Goal: Transaction & Acquisition: Obtain resource

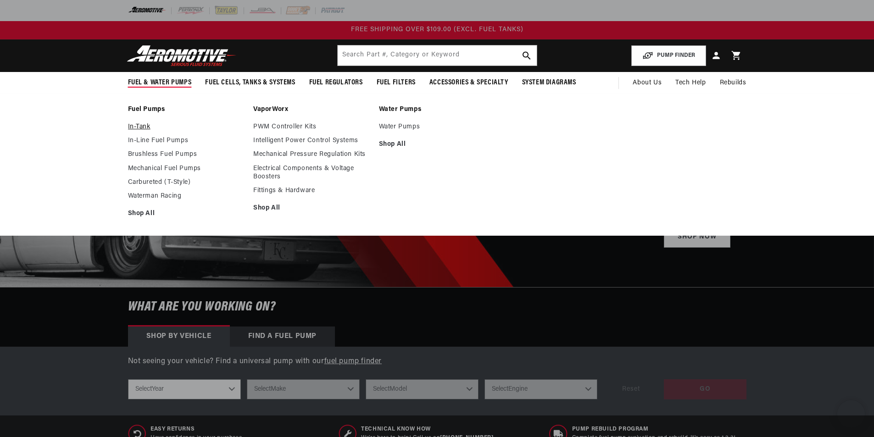
click at [141, 122] on li "Fuel Pumps In-Tank In-Line Fuel Pumps Brushless Fuel Pumps" at bounding box center [186, 164] width 116 height 118
click at [141, 127] on link "In-Tank" at bounding box center [186, 127] width 116 height 8
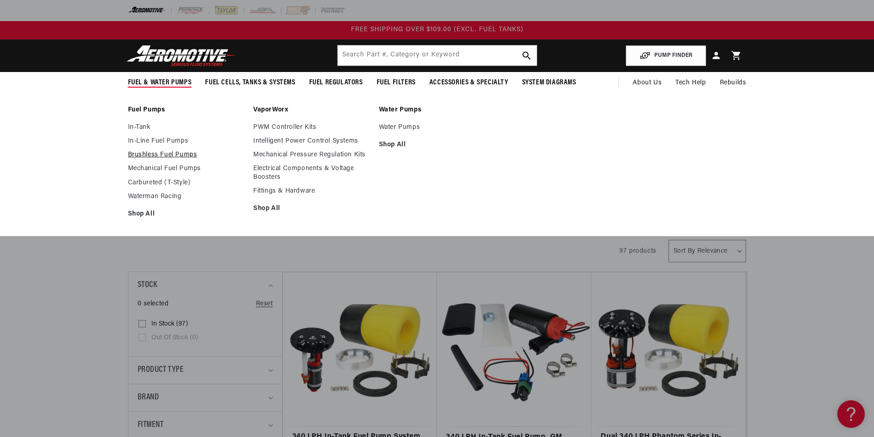
click at [150, 155] on link "Brushless Fuel Pumps" at bounding box center [186, 155] width 116 height 8
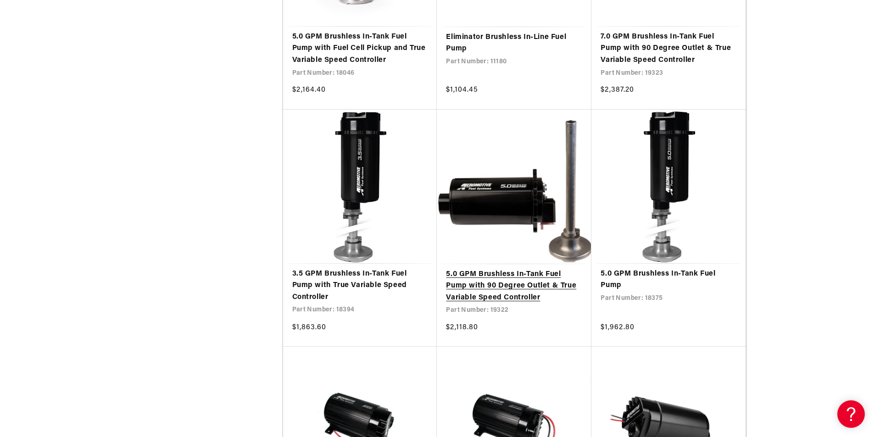
scroll to position [1605, 0]
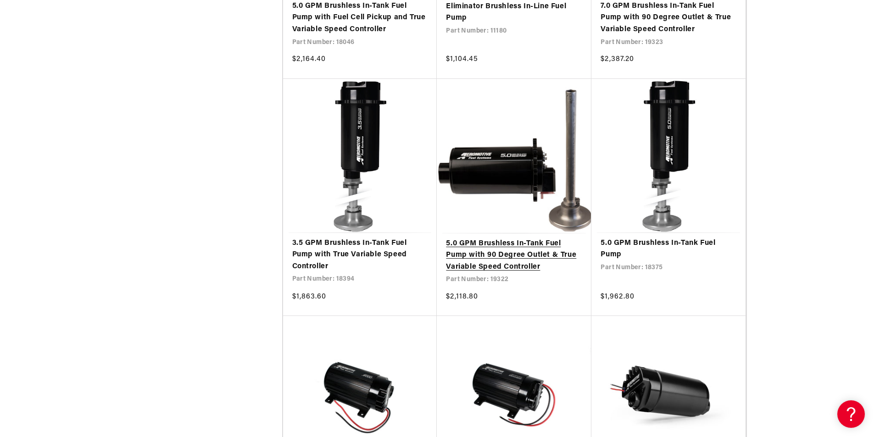
click at [486, 266] on link "5.0 GPM Brushless In-Tank Fuel Pump with 90 Degree Outlet & True Variable Speed…" at bounding box center [514, 255] width 136 height 35
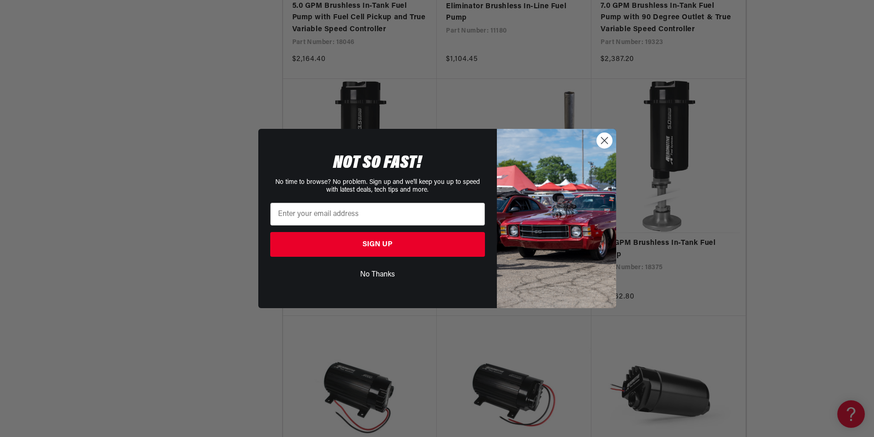
click at [611, 139] on circle "Close dialog" at bounding box center [603, 140] width 15 height 15
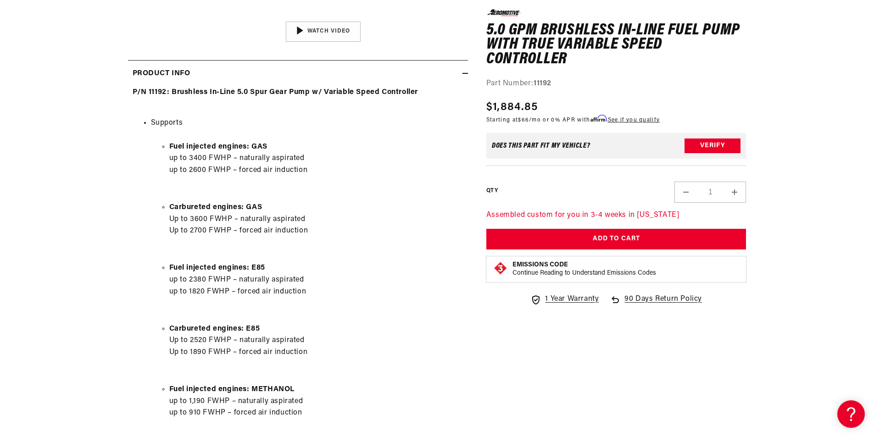
scroll to position [428, 0]
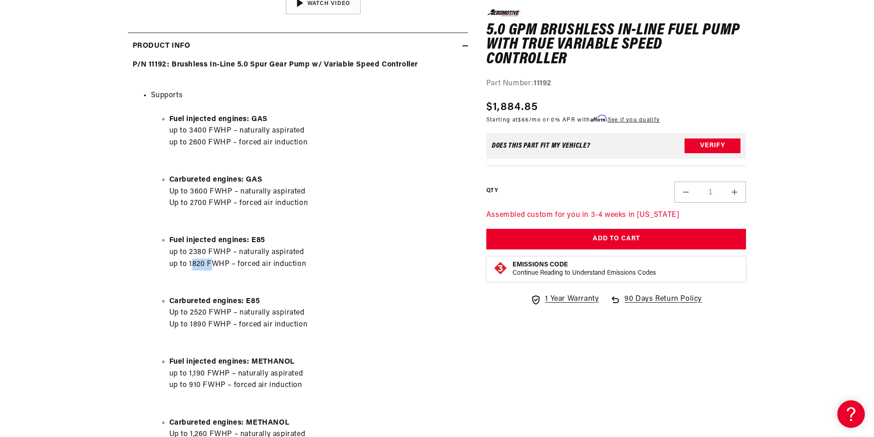
drag, startPoint x: 193, startPoint y: 262, endPoint x: 215, endPoint y: 262, distance: 22.5
click at [215, 262] on li "Fuel injected engines: E85 up to 2380 FWHP – naturally aspirated up to 1820 FWH…" at bounding box center [316, 252] width 294 height 35
click at [214, 261] on li "Fuel injected engines: E85 up to 2380 FWHP – naturally aspirated up to 1820 FWH…" at bounding box center [316, 252] width 294 height 35
click at [246, 262] on li "Fuel injected engines: E85 up to 2380 FWHP – naturally aspirated up to 1820 FWH…" at bounding box center [316, 252] width 294 height 35
drag, startPoint x: 225, startPoint y: 264, endPoint x: 215, endPoint y: 261, distance: 10.6
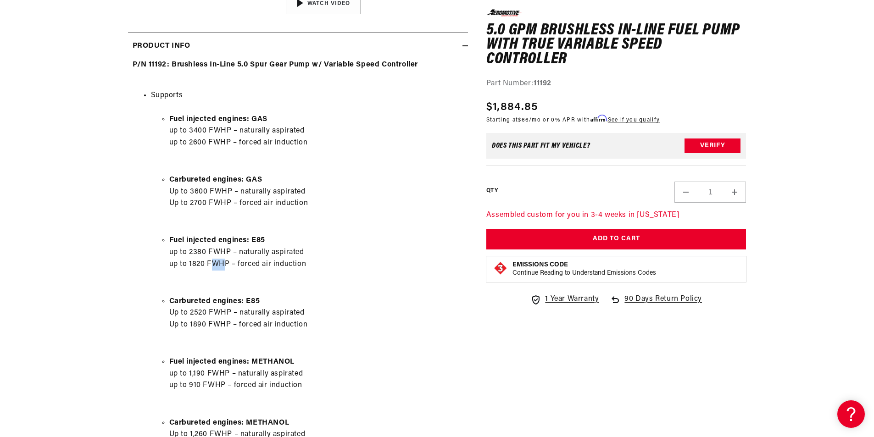
click at [215, 261] on li "Fuel injected engines: E85 up to 2380 FWHP – naturally aspirated up to 1820 FWH…" at bounding box center [316, 252] width 294 height 35
click at [260, 261] on li "Fuel injected engines: E85 up to 2380 FWHP – naturally aspirated up to 1820 FWH…" at bounding box center [316, 252] width 294 height 35
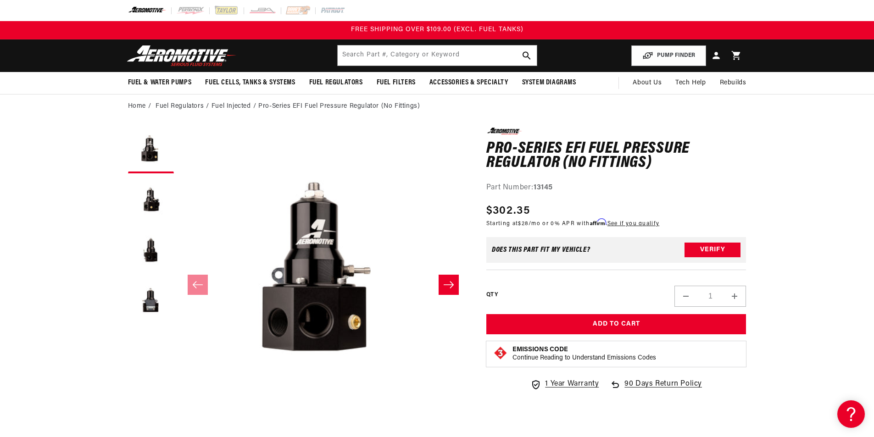
click at [447, 278] on button "Slide right" at bounding box center [448, 285] width 20 height 20
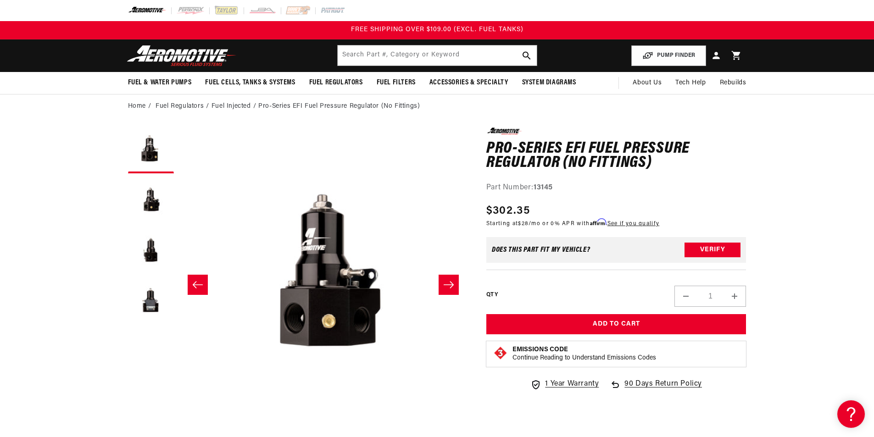
scroll to position [0, 289]
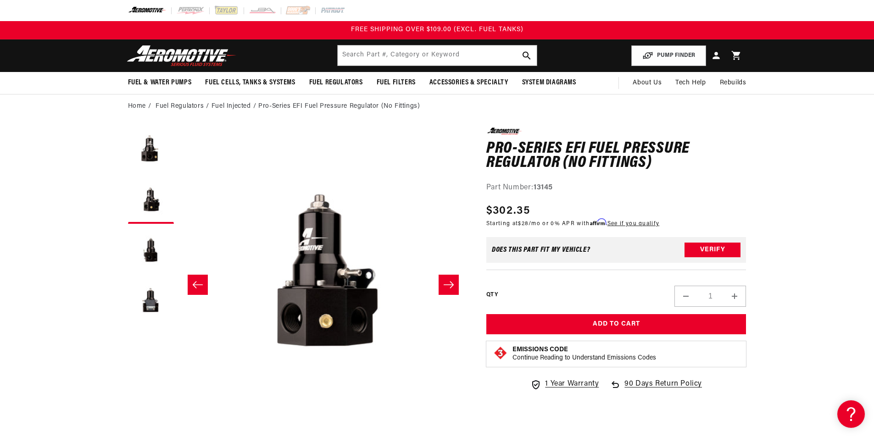
click at [199, 280] on icon "Slide left" at bounding box center [197, 284] width 11 height 9
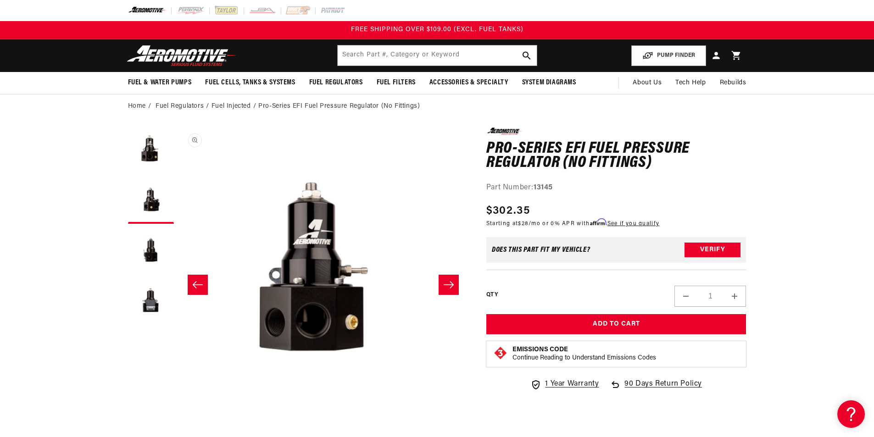
scroll to position [0, 0]
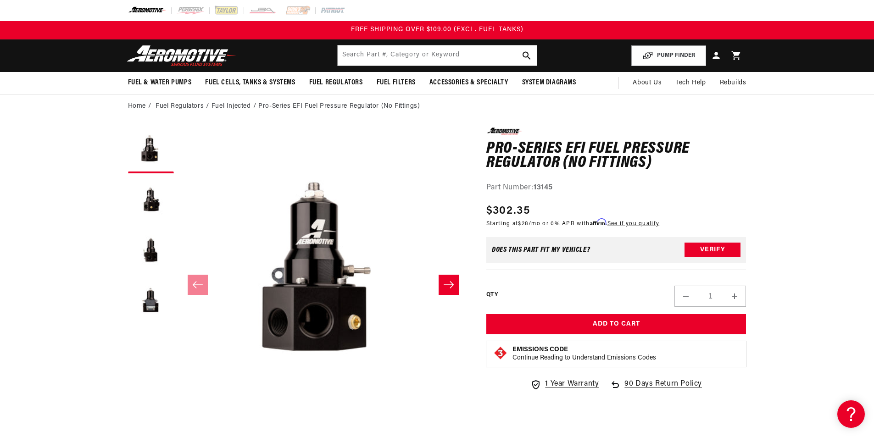
click at [454, 280] on icon "Slide right" at bounding box center [448, 284] width 11 height 9
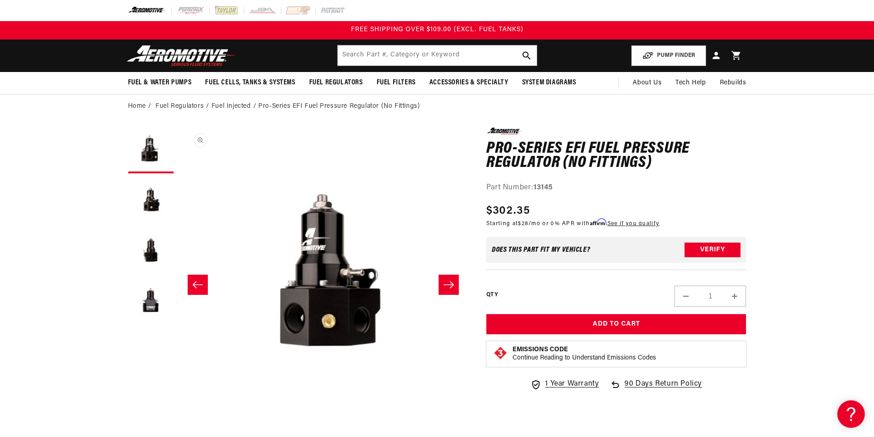
scroll to position [0, 289]
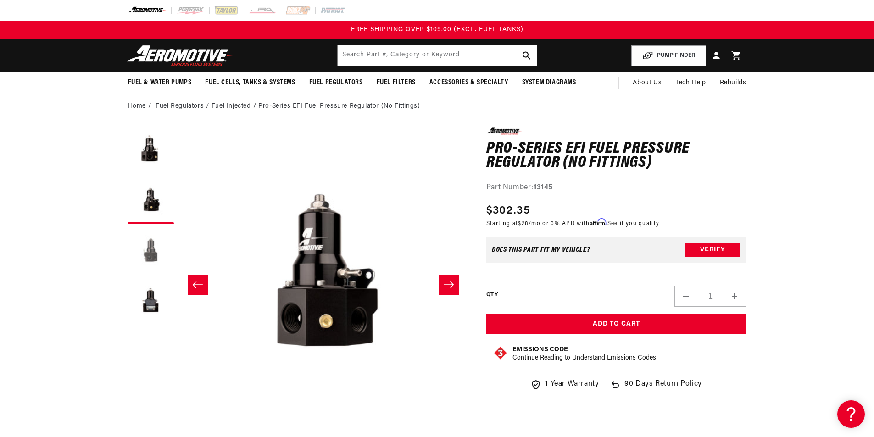
click at [148, 253] on button "Load image 3 in gallery view" at bounding box center [151, 251] width 46 height 46
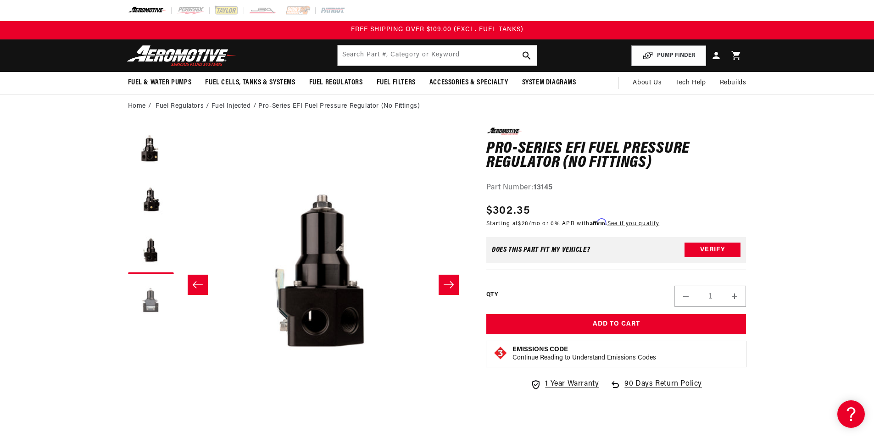
click at [149, 305] on button "Load image 4 in gallery view" at bounding box center [151, 302] width 46 height 46
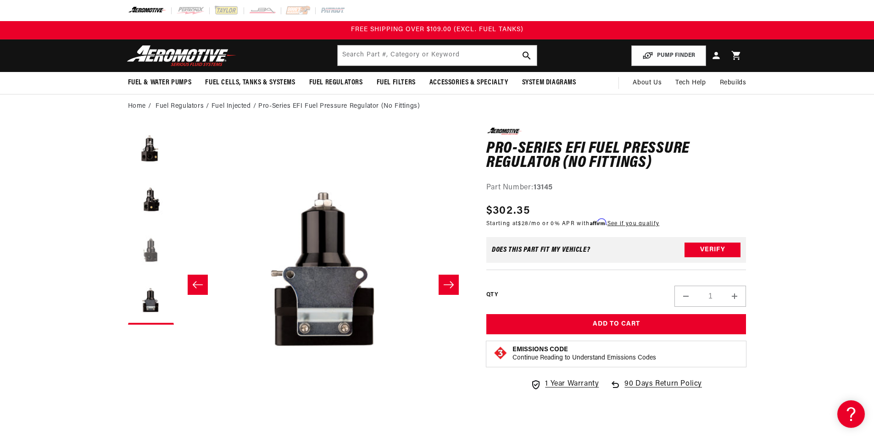
scroll to position [0, 869]
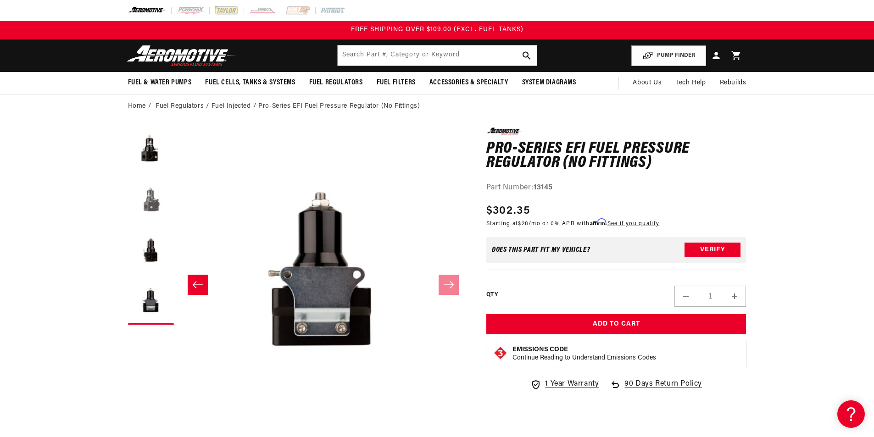
click at [147, 202] on button "Load image 2 in gallery view" at bounding box center [151, 201] width 46 height 46
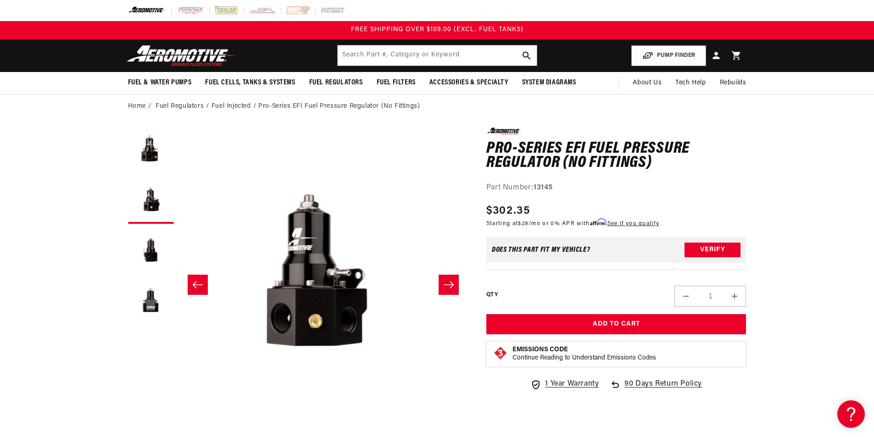
scroll to position [0, 289]
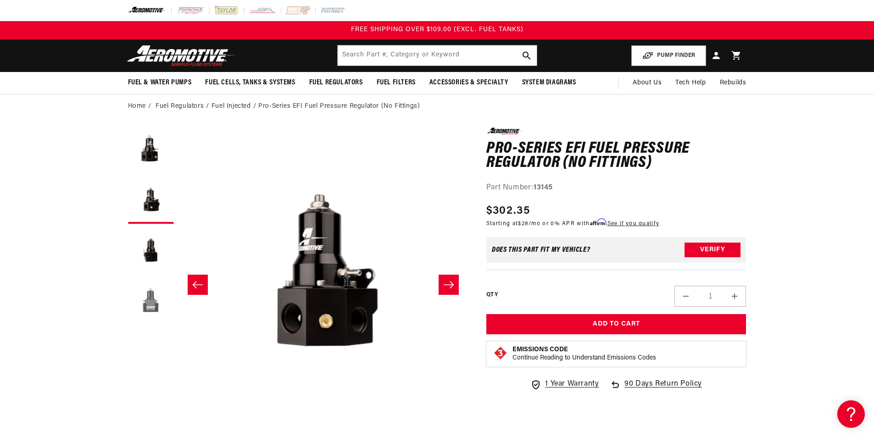
click at [150, 298] on button "Load image 4 in gallery view" at bounding box center [151, 302] width 46 height 46
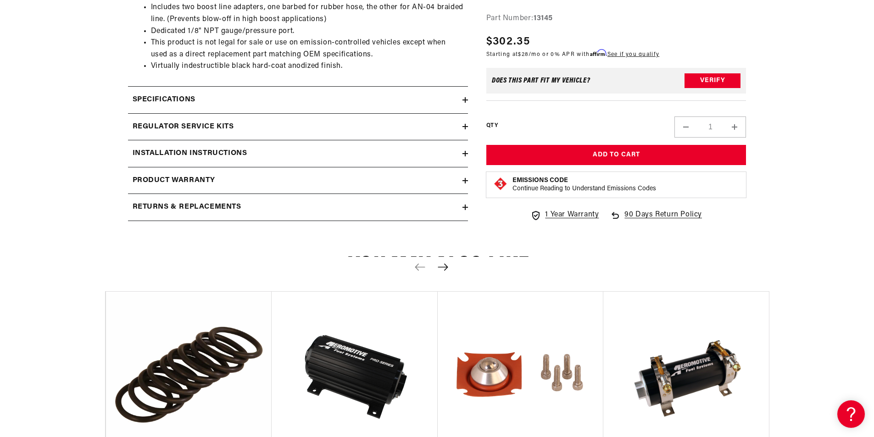
scroll to position [642, 0]
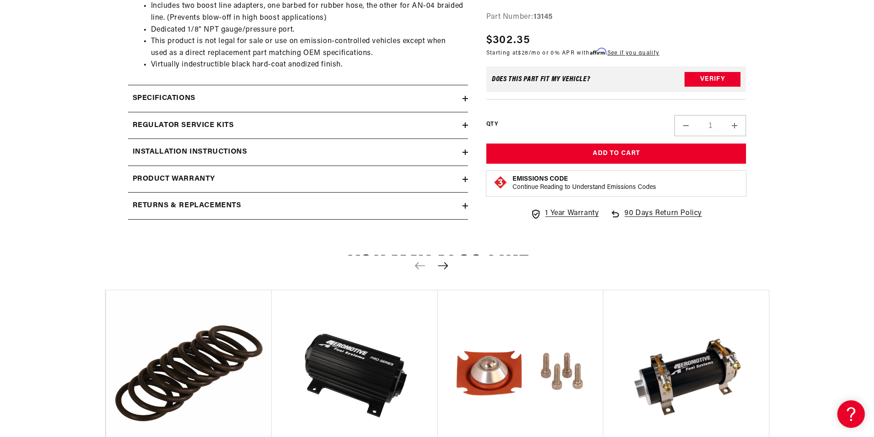
click at [194, 153] on h2 "Installation Instructions" at bounding box center [190, 152] width 115 height 12
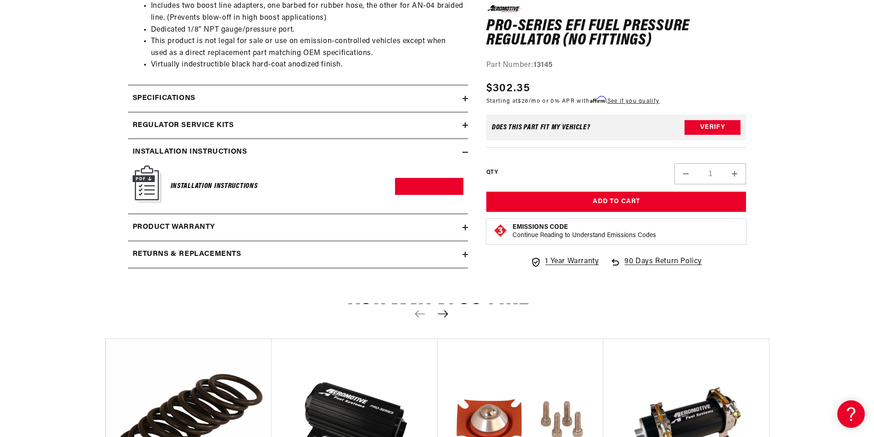
click at [194, 192] on h6 "Installation Instructions" at bounding box center [214, 186] width 87 height 12
click at [410, 188] on link "Download PDF" at bounding box center [429, 186] width 68 height 17
